Goal: Task Accomplishment & Management: Manage account settings

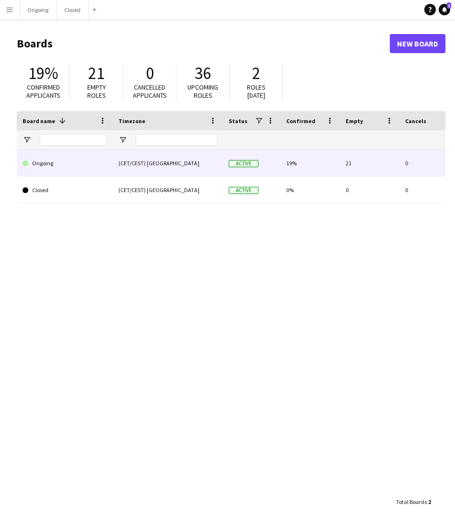
click at [72, 159] on link "Ongoing" at bounding box center [65, 163] width 84 height 27
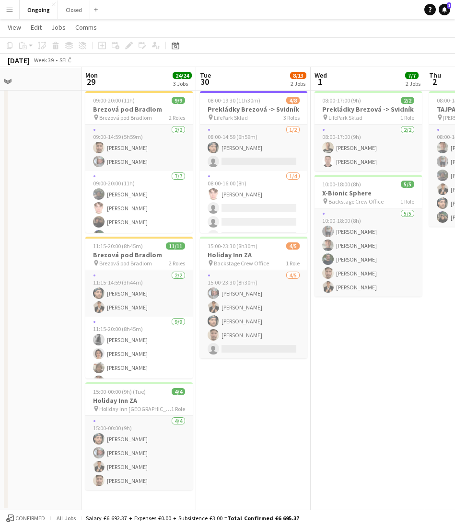
scroll to position [0, 261]
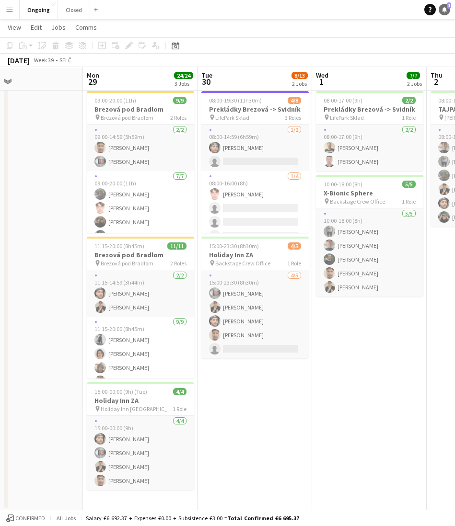
click at [444, 9] on icon at bounding box center [444, 9] width 5 height 5
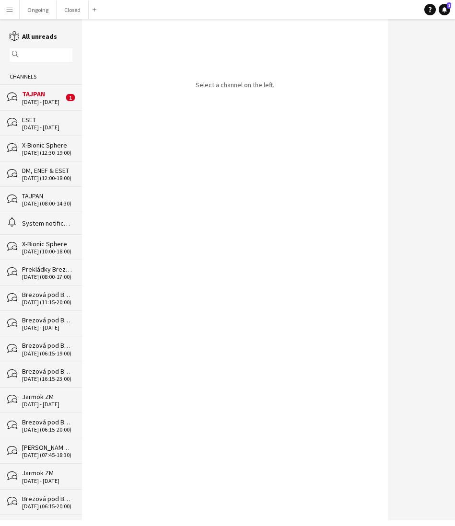
click at [28, 91] on div "TAJPAN" at bounding box center [43, 94] width 42 height 9
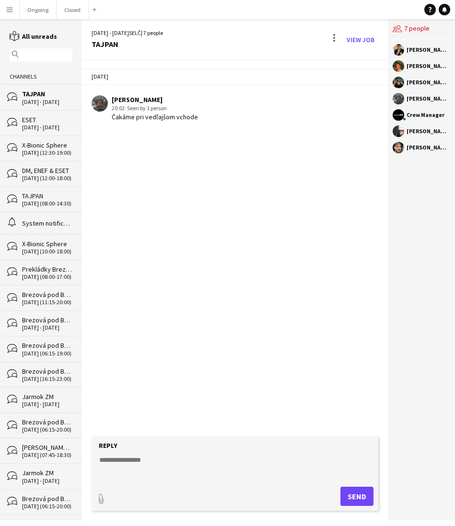
click at [193, 189] on div "[DATE] [PERSON_NAME] 20:02 · Seen by 1 person Čakáme pri vedľajšom vchode" at bounding box center [235, 248] width 306 height 375
click at [39, 18] on button "Ongoing Close" at bounding box center [38, 9] width 37 height 19
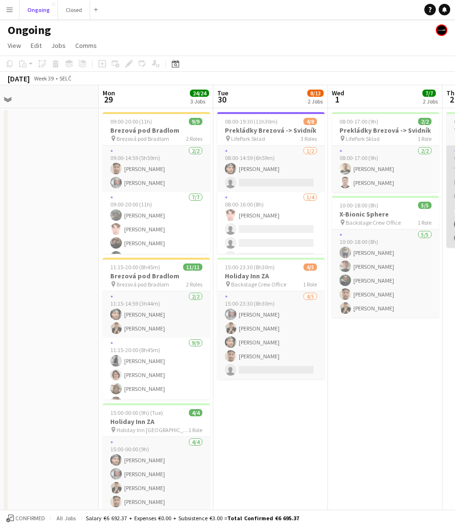
scroll to position [0, 241]
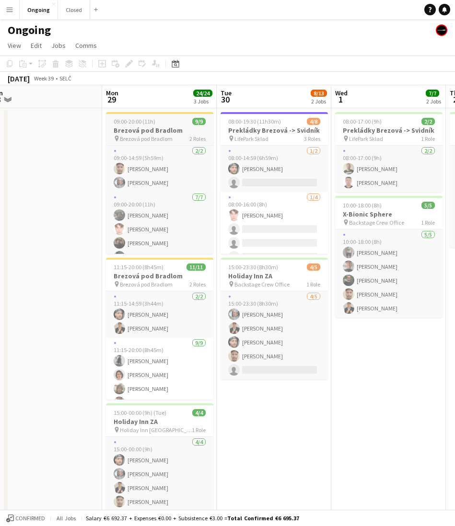
click at [172, 126] on h3 "Brezová pod Bradlom" at bounding box center [159, 130] width 107 height 9
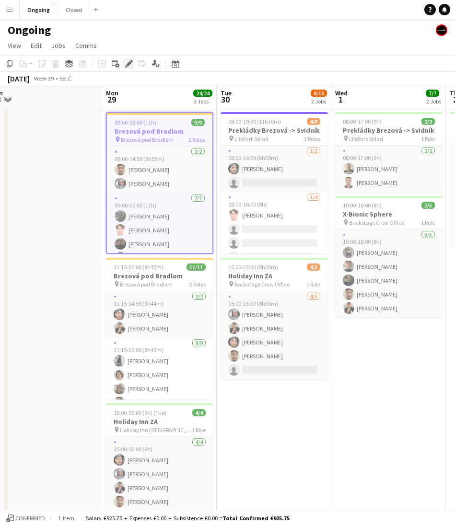
click at [130, 63] on icon at bounding box center [128, 63] width 5 height 5
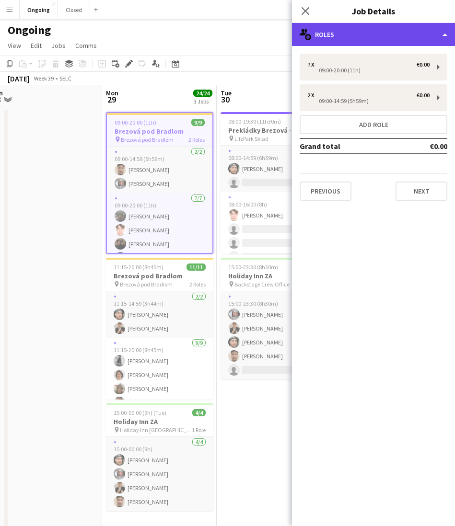
click at [394, 36] on div "multiple-users-add Roles" at bounding box center [373, 34] width 163 height 23
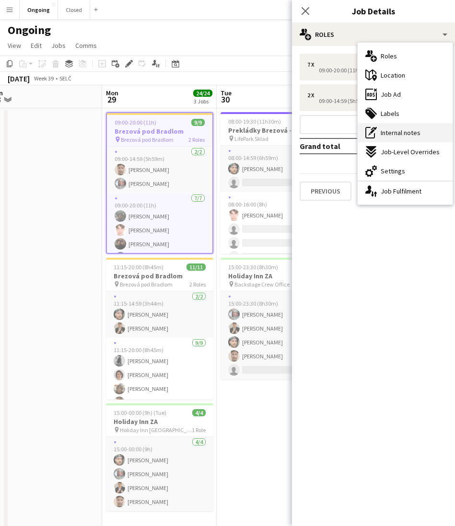
click at [394, 137] on span "Internal notes" at bounding box center [400, 132] width 40 height 9
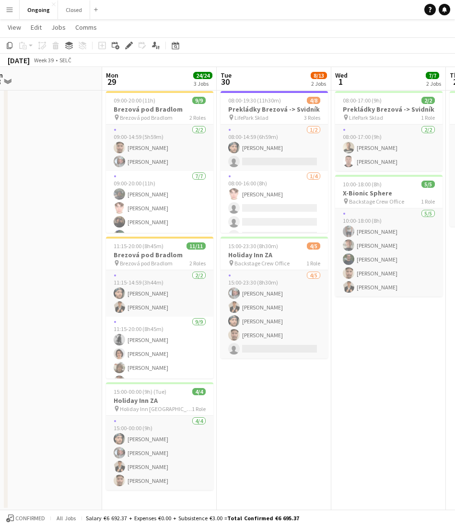
scroll to position [0, 0]
